Goal: Transaction & Acquisition: Book appointment/travel/reservation

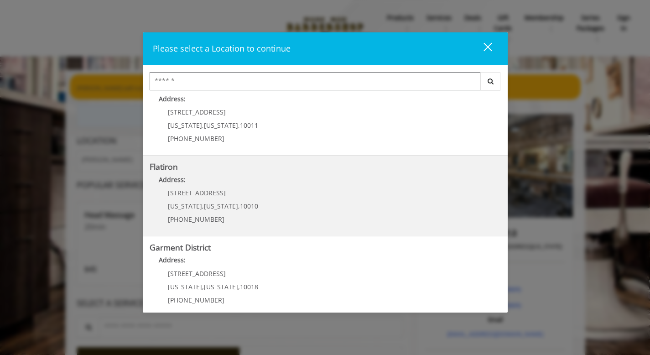
scroll to position [190, 0]
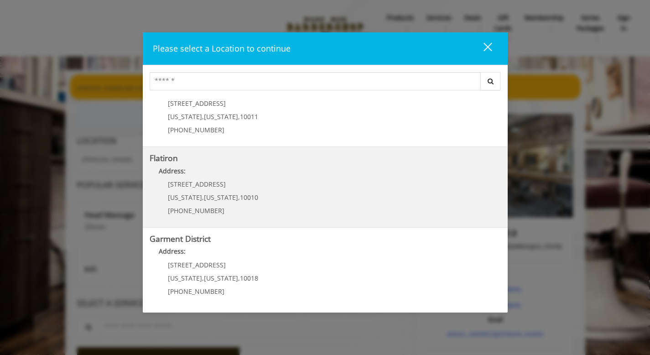
click at [277, 204] on "Flatiron Address: [STREET_ADDRESS][US_STATE][US_STATE] (917) 475-1765" at bounding box center [325, 187] width 351 height 67
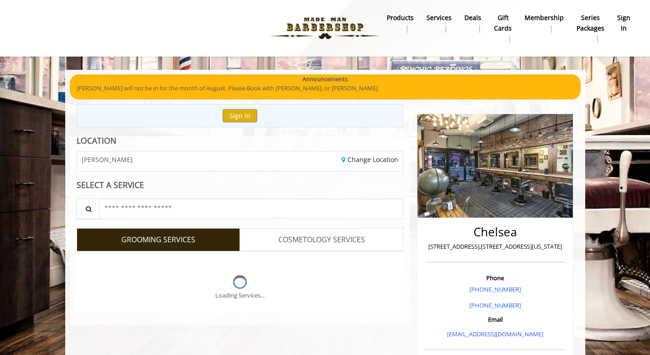
click at [274, 192] on div "LOCATION CHELSEA Change Location SELECT A SERVICE Search for a Service GROOMING…" at bounding box center [240, 230] width 341 height 188
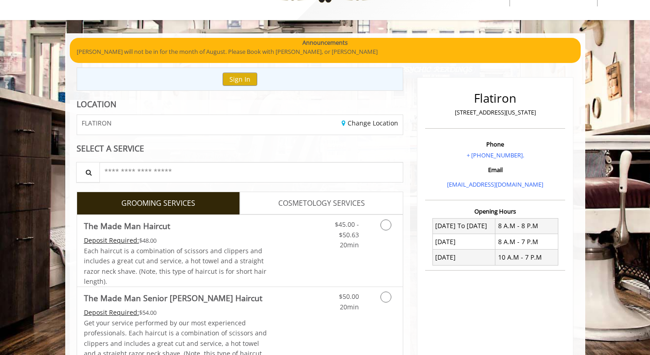
scroll to position [40, 0]
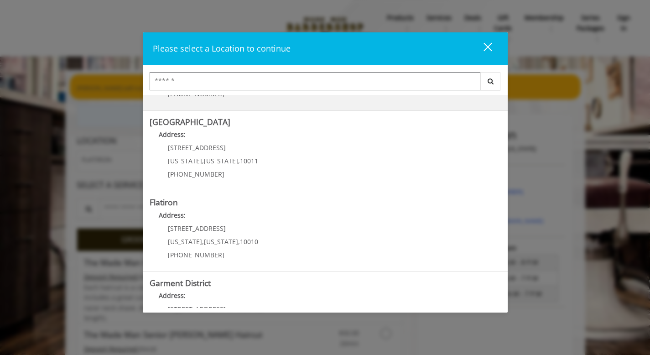
scroll to position [173, 0]
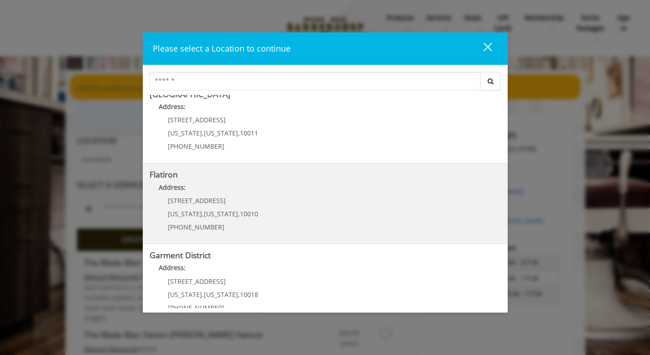
click at [214, 207] on div "[STREET_ADDRESS][US_STATE][US_STATE] (917) 475-1765" at bounding box center [206, 217] width 113 height 40
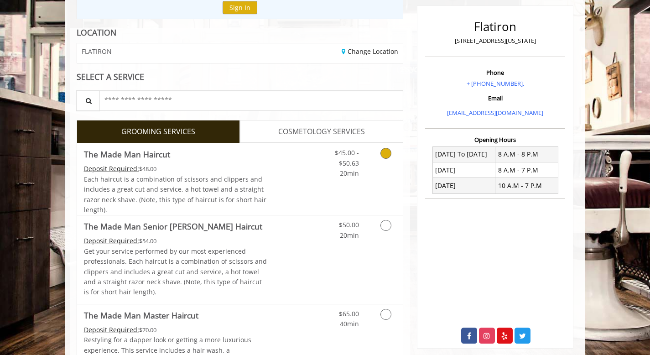
click at [373, 161] on link "Grooming services" at bounding box center [384, 160] width 23 height 35
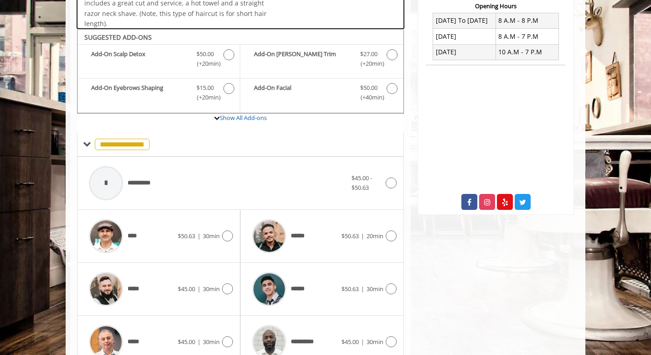
scroll to position [270, 0]
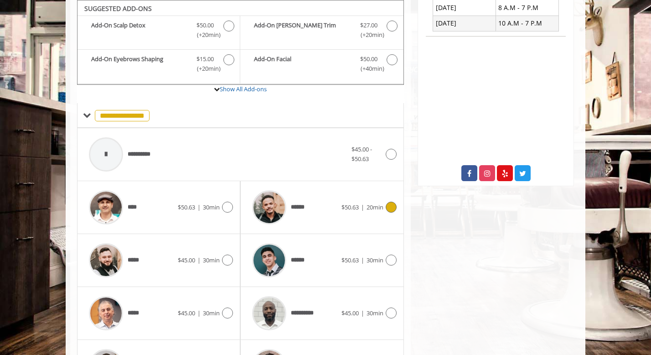
click at [383, 202] on div at bounding box center [389, 207] width 13 height 11
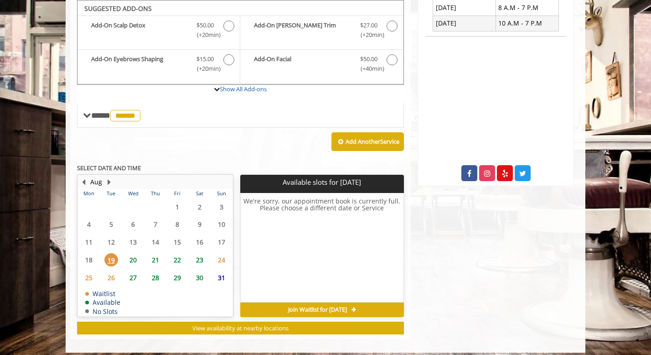
click at [136, 259] on span "20" at bounding box center [133, 259] width 14 height 13
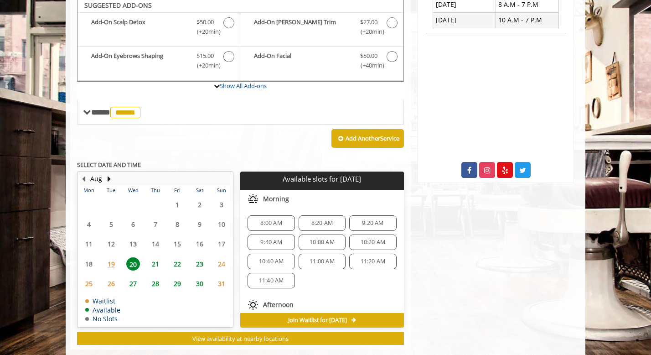
scroll to position [271, 0]
